Goal: Transaction & Acquisition: Purchase product/service

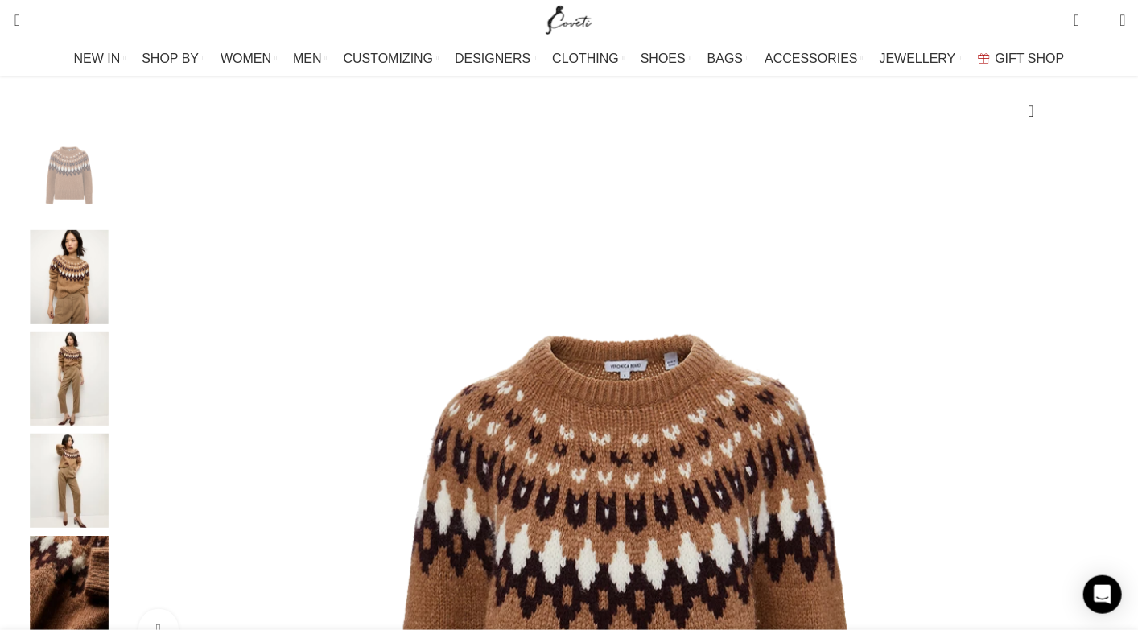
scroll to position [169, 0]
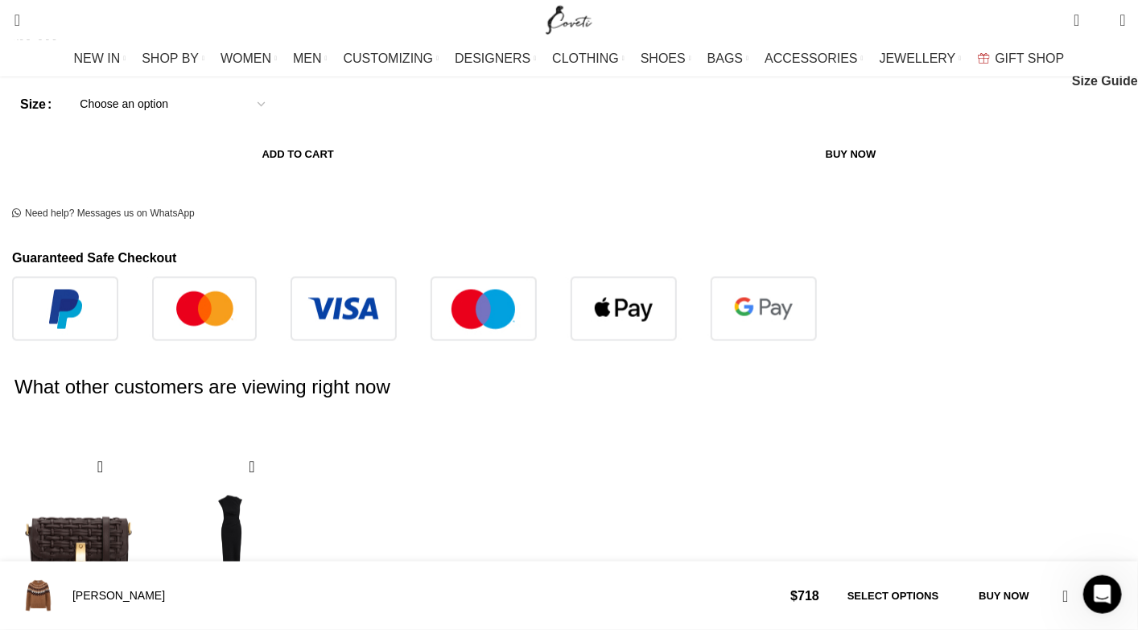
scroll to position [933, 0]
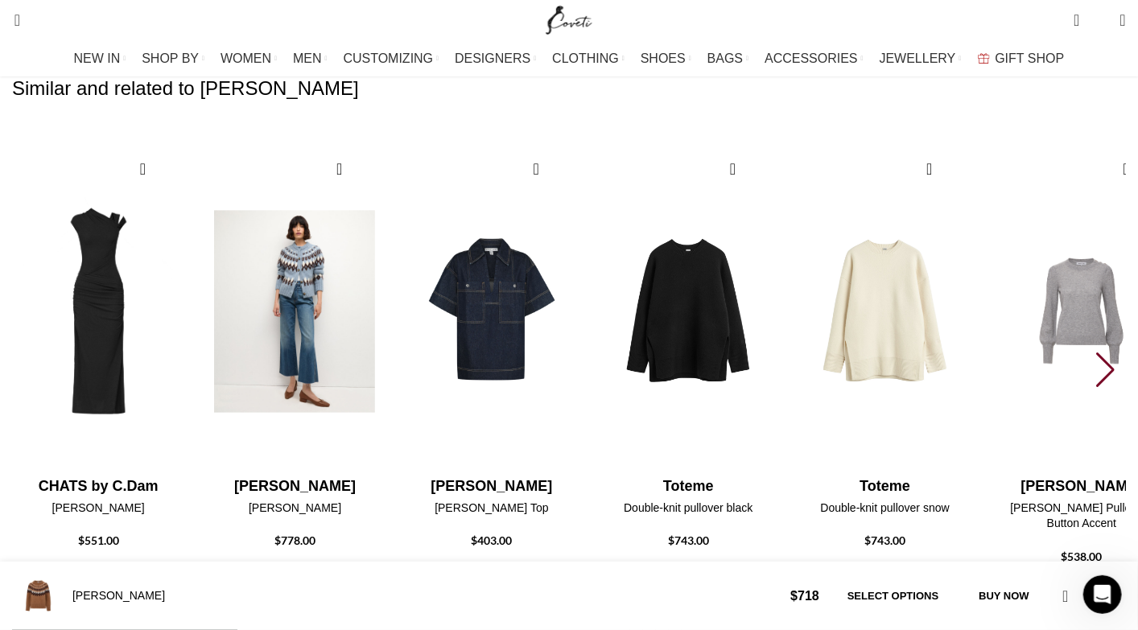
scroll to position [0, 339]
click at [384, 249] on img "2 / 6" at bounding box center [295, 311] width 178 height 331
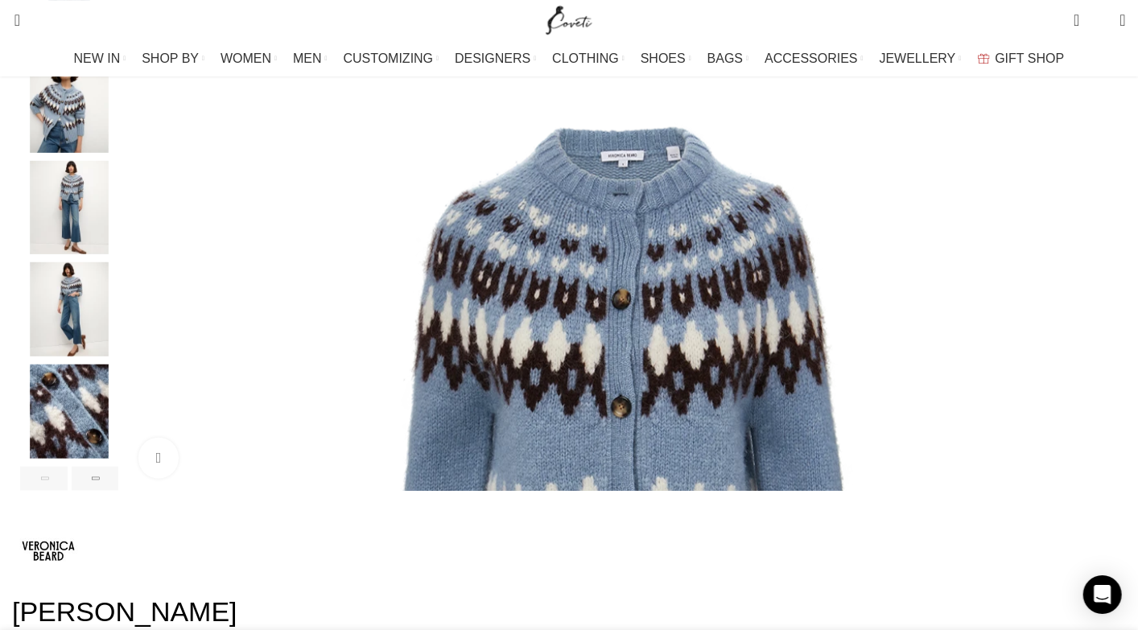
scroll to position [339, 0]
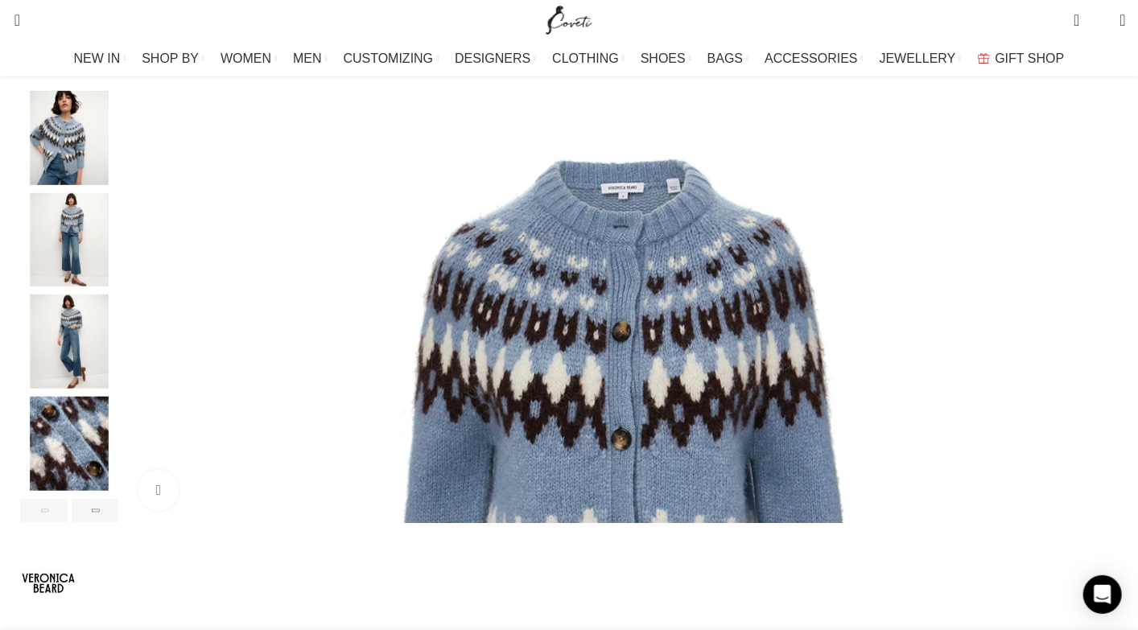
click at [1101, 276] on div "Next slide" at bounding box center [1121, 256] width 40 height 40
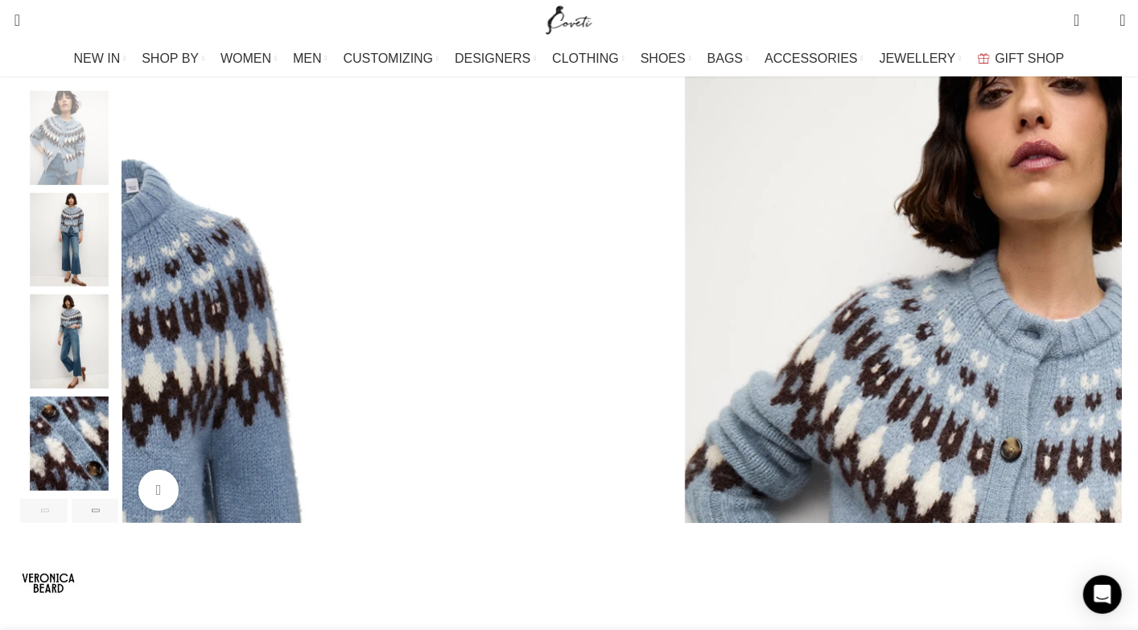
click at [1101, 276] on div "Next slide" at bounding box center [1121, 256] width 40 height 40
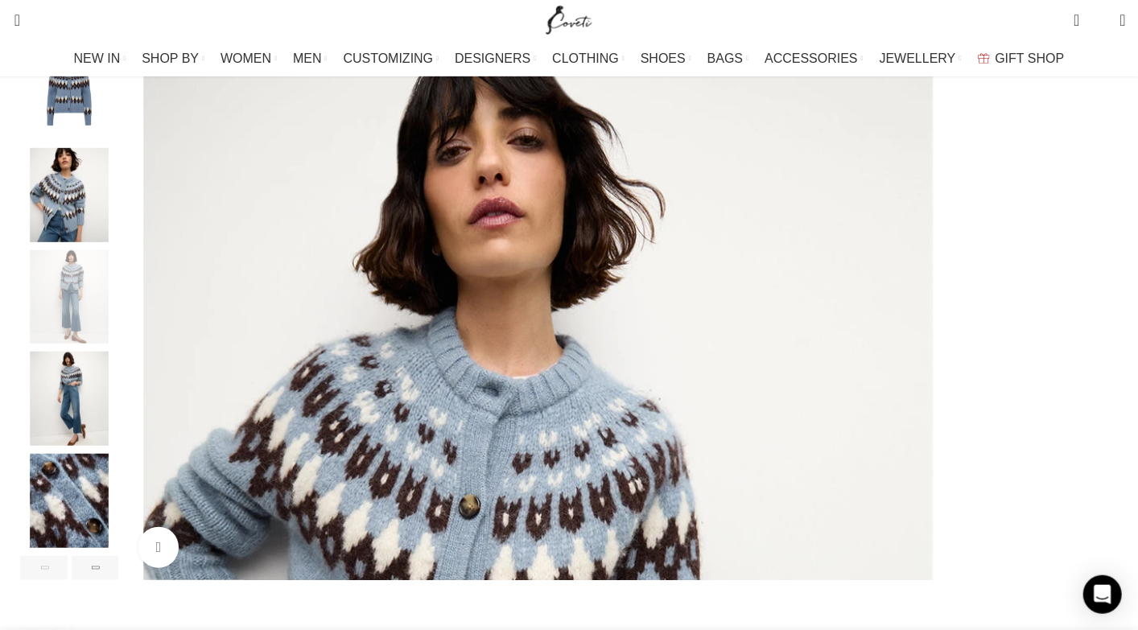
scroll to position [254, 0]
